Goal: Task Accomplishment & Management: Manage account settings

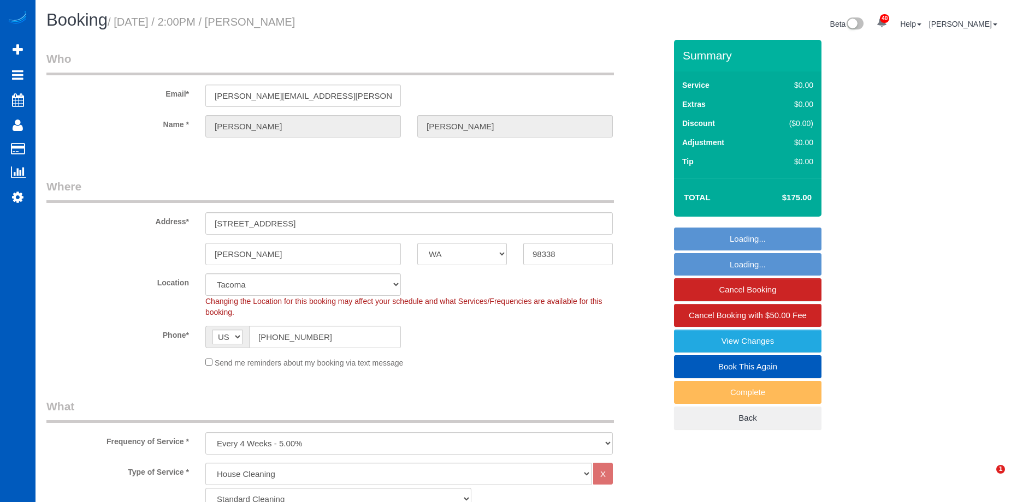
select select "WA"
select select "199"
select select "2001"
select select "4"
select select "3"
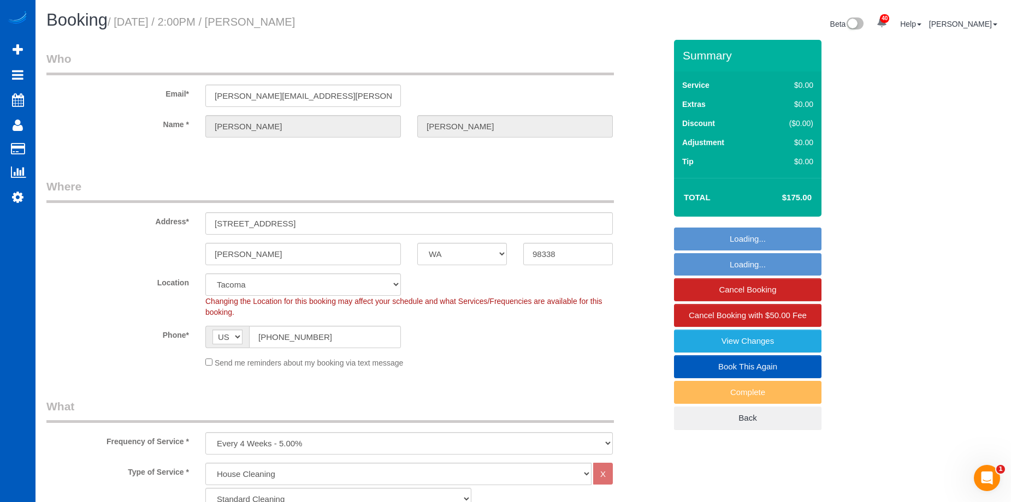
select select "spot3"
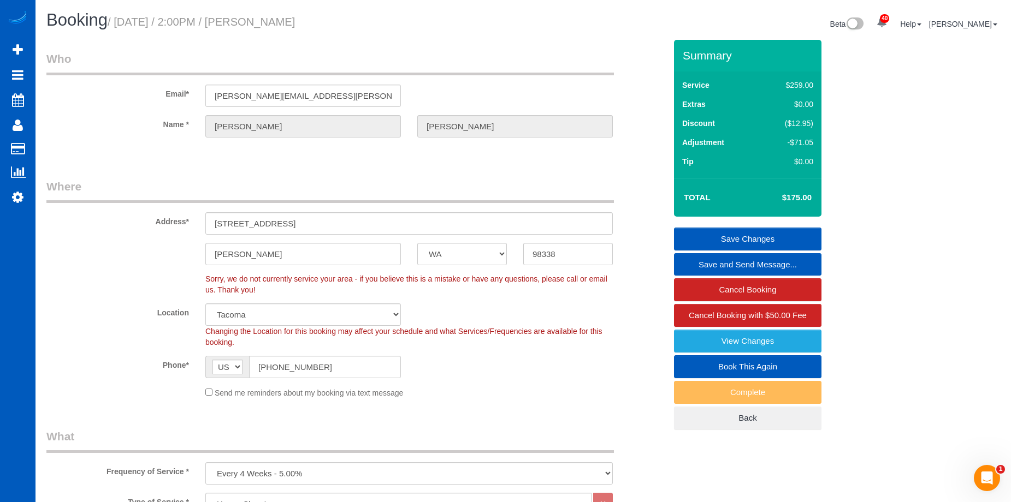
drag, startPoint x: 259, startPoint y: 19, endPoint x: 342, endPoint y: 15, distance: 83.1
click at [342, 15] on h1 "Booking / [DATE] / 2:00PM / [PERSON_NAME]" at bounding box center [280, 20] width 468 height 19
copy small "[PERSON_NAME]"
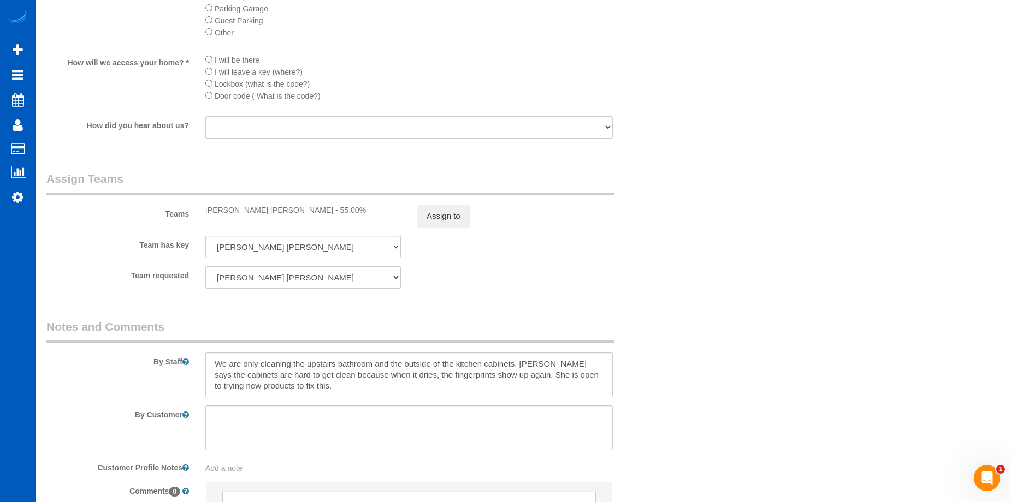
scroll to position [1310, 0]
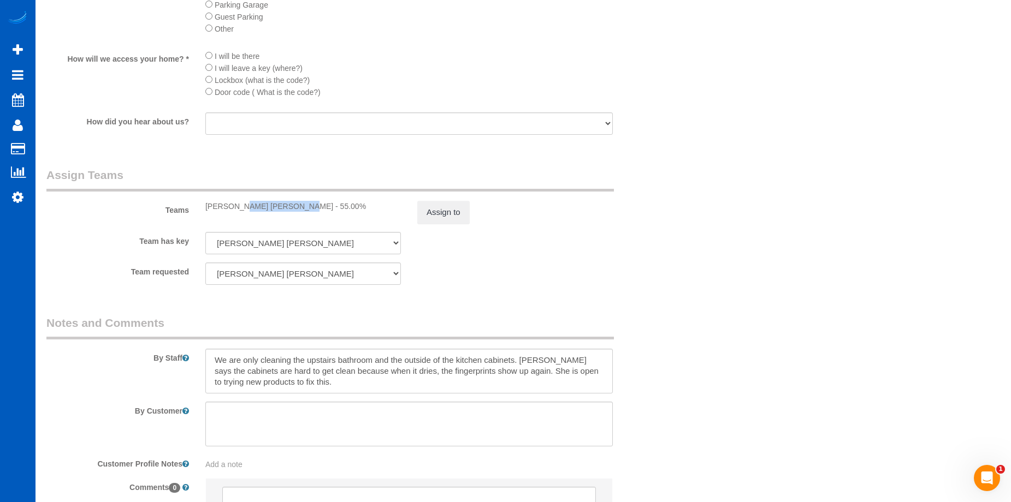
drag, startPoint x: 206, startPoint y: 205, endPoint x: 263, endPoint y: 207, distance: 56.8
click at [263, 207] on div "[PERSON_NAME] [PERSON_NAME] - 55.00%" at bounding box center [302, 206] width 195 height 11
copy div "[PERSON_NAME] [PERSON_NAME]"
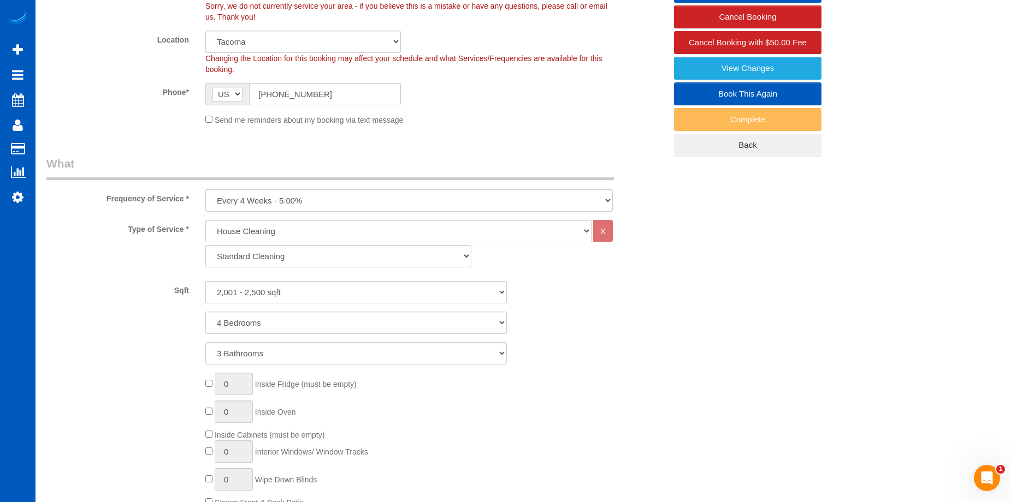
scroll to position [0, 0]
